Goal: Browse casually

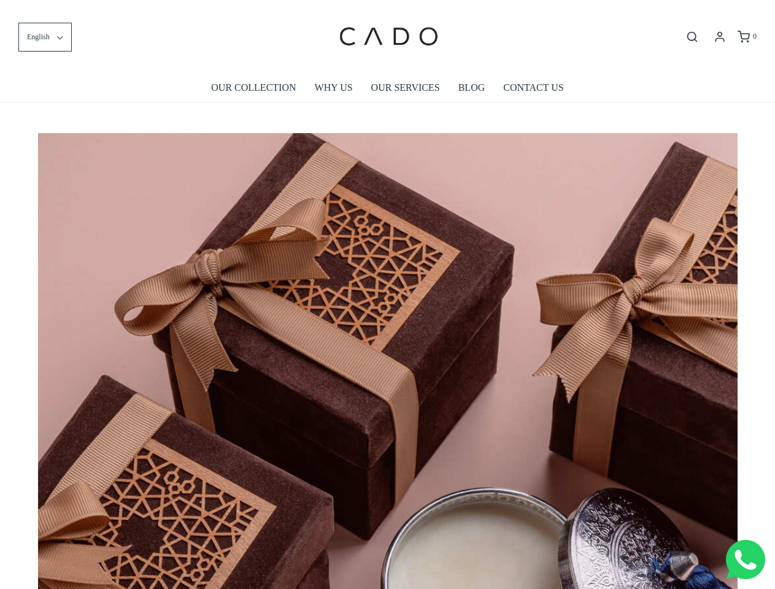
scroll to position [0, 6295]
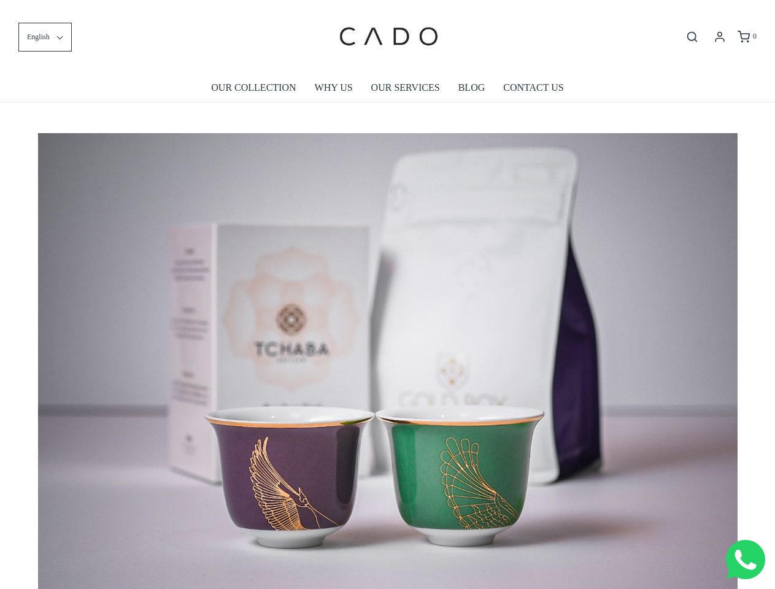
click at [45, 37] on span "English" at bounding box center [38, 37] width 23 height 12
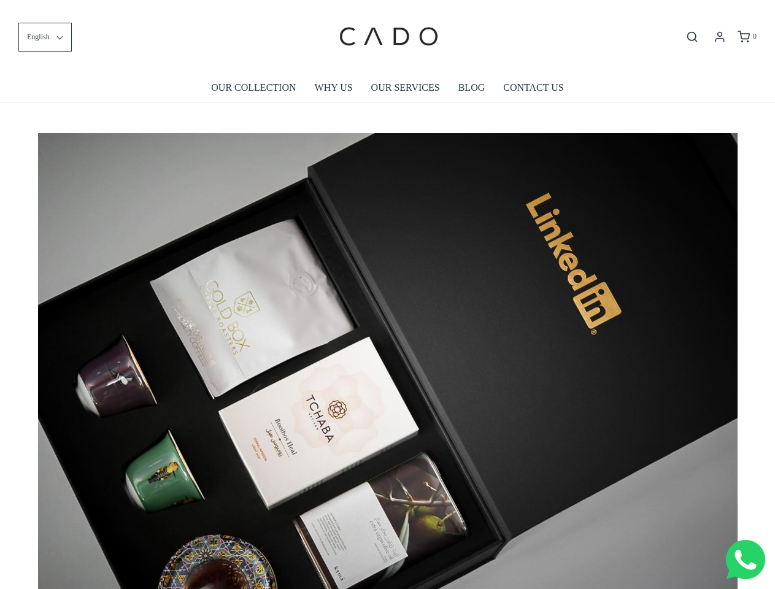
click at [692, 37] on icon "Open search bar" at bounding box center [692, 37] width 15 height 12
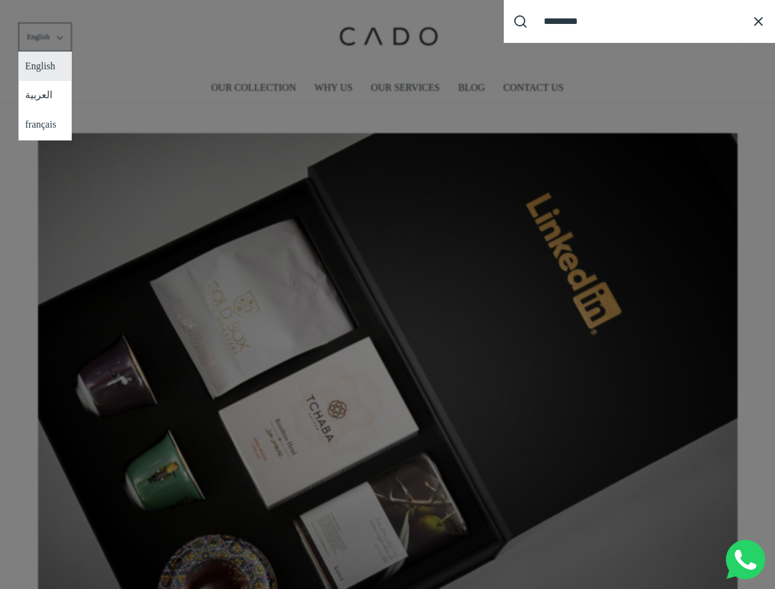
click at [388, 356] on div "Search our site cadogifting Loading..." at bounding box center [387, 294] width 775 height 589
